Goal: Task Accomplishment & Management: Complete application form

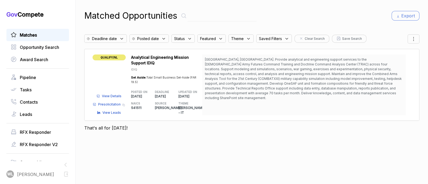
click at [119, 94] on span "View Details" at bounding box center [112, 96] width 20 height 5
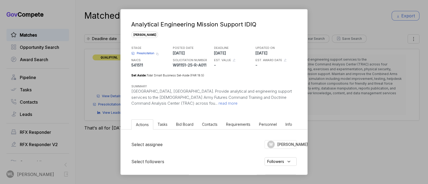
click at [218, 104] on span "read more" at bounding box center [228, 103] width 20 height 5
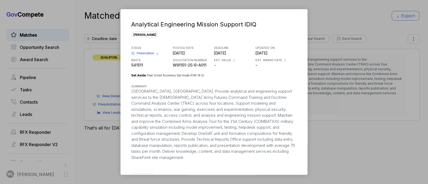
scroll to position [165, 0]
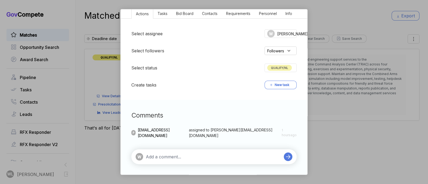
click at [273, 66] on span "QUALIFY/NL" at bounding box center [279, 68] width 25 height 6
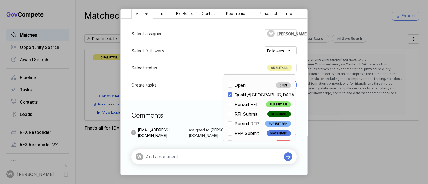
scroll to position [125, 0]
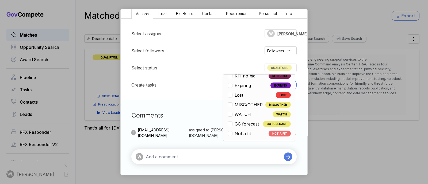
click at [238, 133] on span "Not a fit" at bounding box center [243, 134] width 16 height 6
checkbox input "false"
checkbox input "true"
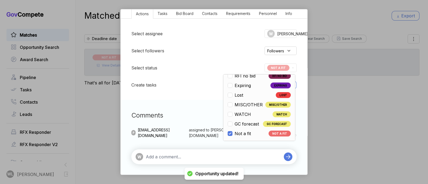
click at [221, 157] on textarea at bounding box center [213, 157] width 135 height 6
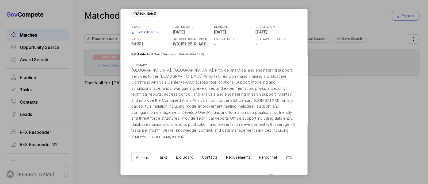
scroll to position [0, 0]
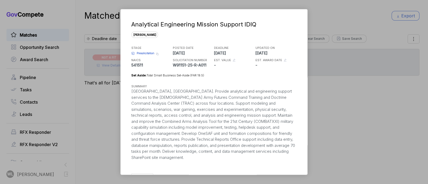
click at [141, 53] on span "Presolicitation" at bounding box center [146, 53] width 18 height 4
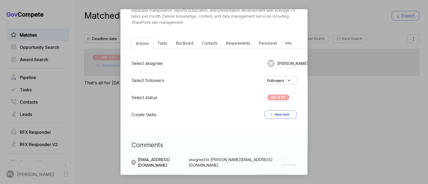
scroll to position [169, 0]
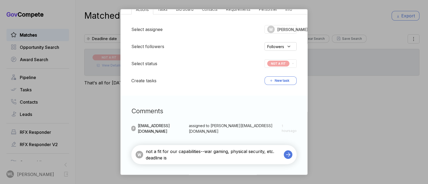
click at [214, 160] on textarea "not a fit for our capabilities--war gaming, physical security, etc. deadline is" at bounding box center [213, 155] width 135 height 13
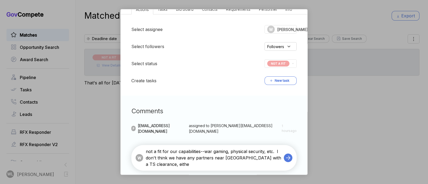
type textarea "not a fit for our capabilities--war gaming, physical security, etc. I don't thi…"
